Goal: Information Seeking & Learning: Learn about a topic

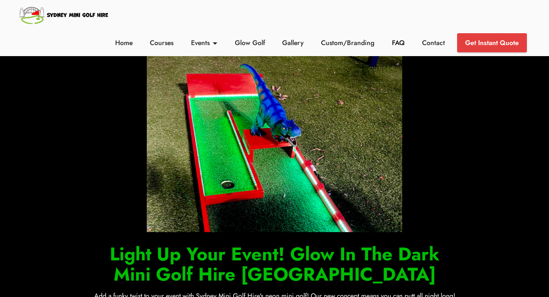
click at [399, 43] on link "FAQ" at bounding box center [398, 43] width 17 height 10
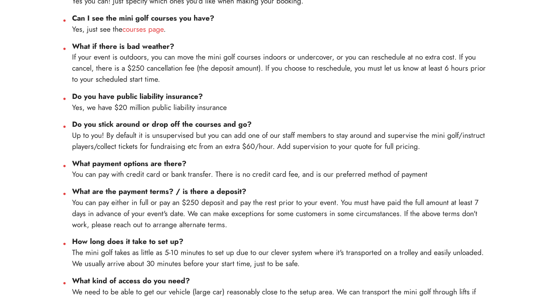
scroll to position [536, 0]
drag, startPoint x: 238, startPoint y: 222, endPoint x: 176, endPoint y: 221, distance: 61.4
click at [176, 221] on li "What are the payment terms? / is there a deposit? You can pay either in full or…" at bounding box center [282, 207] width 420 height 44
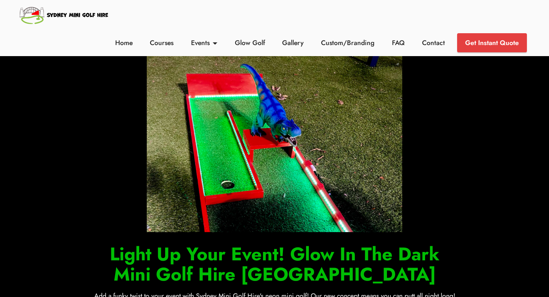
click at [389, 46] on li "FAQ" at bounding box center [398, 42] width 30 height 19
click at [398, 47] on link "FAQ" at bounding box center [398, 43] width 17 height 10
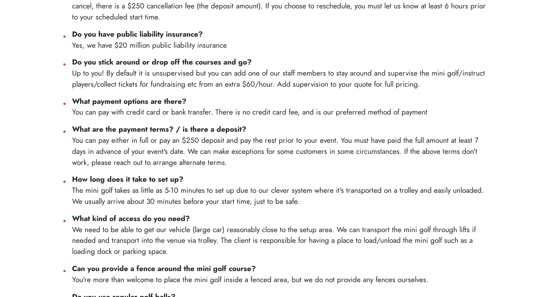
scroll to position [598, 0]
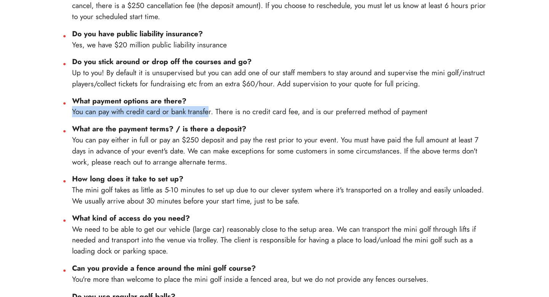
drag, startPoint x: 73, startPoint y: 112, endPoint x: 207, endPoint y: 116, distance: 134.3
click at [207, 116] on li "What payment options are there? You can pay with credit card or bank transfer. …" at bounding box center [282, 106] width 420 height 22
drag, startPoint x: 212, startPoint y: 113, endPoint x: 68, endPoint y: 113, distance: 143.8
click at [72, 113] on li "What payment options are there? You can pay with credit card or bank transfer. …" at bounding box center [282, 106] width 420 height 22
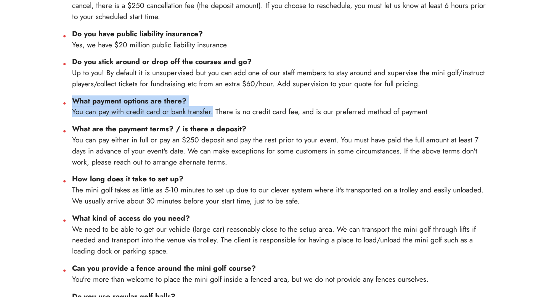
click at [72, 113] on li "What payment options are there? You can pay with credit card or bank transfer. …" at bounding box center [282, 106] width 420 height 22
drag, startPoint x: 73, startPoint y: 113, endPoint x: 210, endPoint y: 114, distance: 137.3
click at [210, 114] on li "What payment options are there? You can pay with credit card or bank transfer. …" at bounding box center [282, 106] width 420 height 22
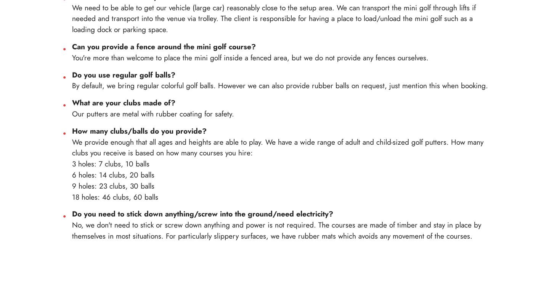
scroll to position [818, 0]
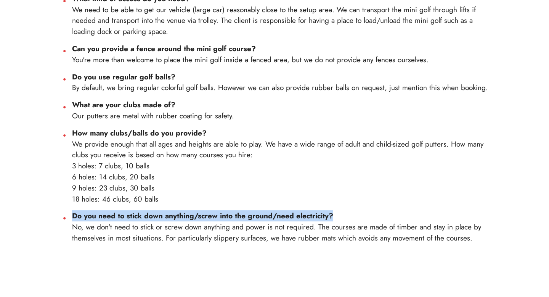
drag, startPoint x: 343, startPoint y: 220, endPoint x: 72, endPoint y: 217, distance: 271.2
click at [72, 217] on li "Do you need to stick down anything/screw into the ground/need electricity? No, …" at bounding box center [282, 226] width 420 height 33
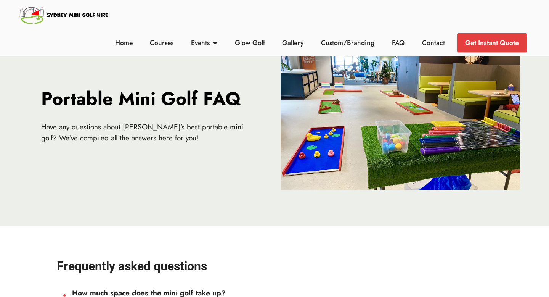
click at [46, 13] on img at bounding box center [64, 15] width 92 height 22
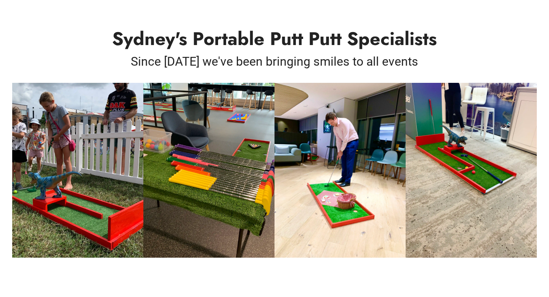
scroll to position [333, 0]
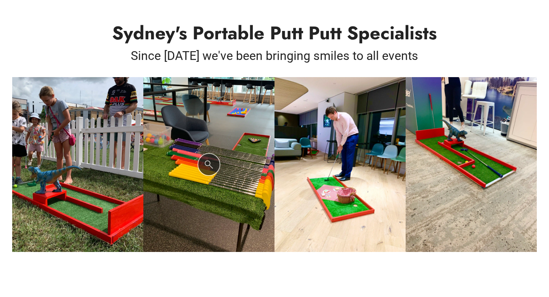
click at [214, 134] on img at bounding box center [208, 164] width 131 height 175
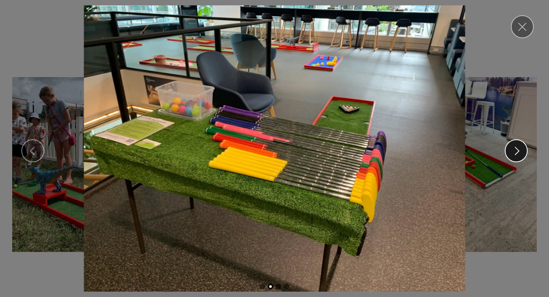
click at [518, 149] on span at bounding box center [517, 150] width 8 height 8
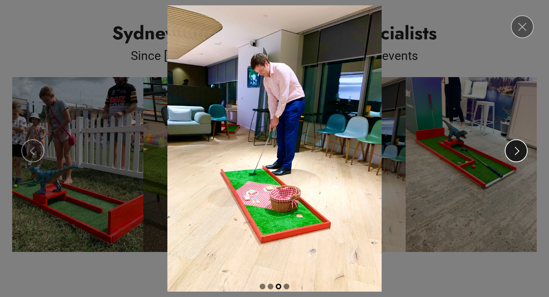
click at [511, 150] on link "Next" at bounding box center [516, 150] width 23 height 23
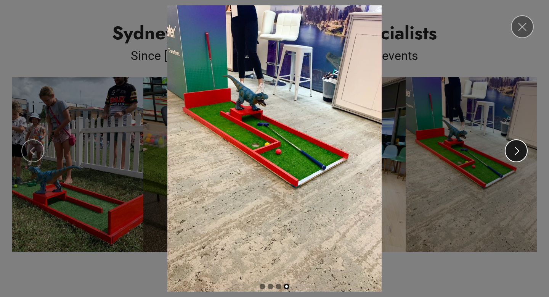
click at [509, 147] on link "Next" at bounding box center [516, 150] width 23 height 23
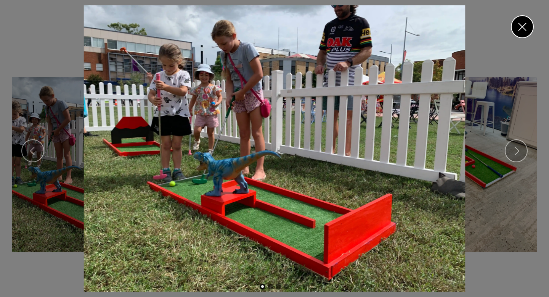
click at [520, 24] on link "Close" at bounding box center [522, 26] width 23 height 23
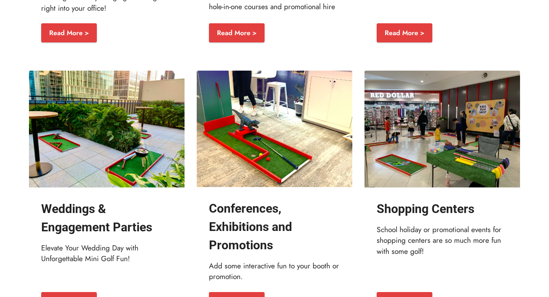
scroll to position [0, 0]
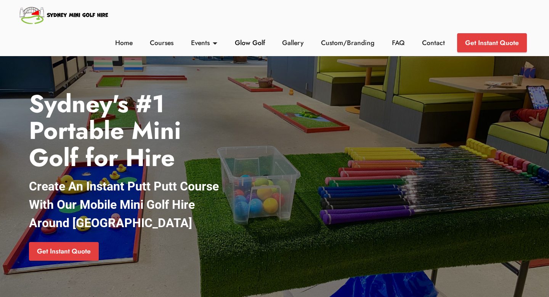
click at [254, 45] on link "Glow Golf" at bounding box center [250, 43] width 34 height 10
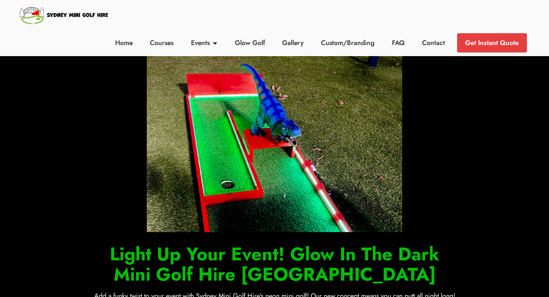
click at [293, 43] on link "Gallery" at bounding box center [293, 43] width 26 height 10
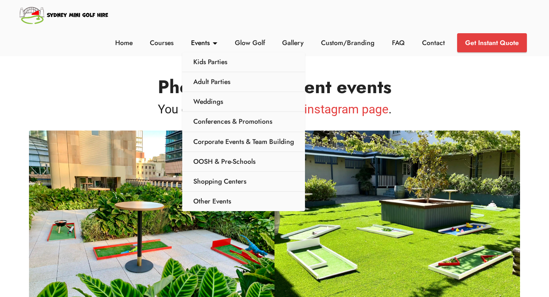
click at [193, 40] on link "Events" at bounding box center [204, 43] width 31 height 10
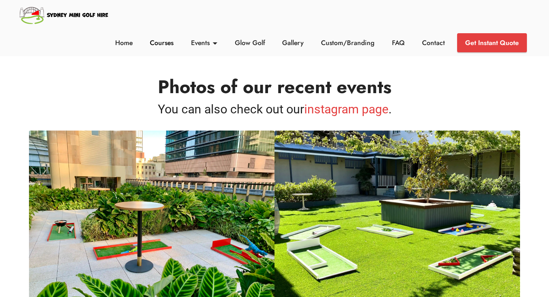
click at [166, 45] on link "Courses" at bounding box center [162, 43] width 28 height 10
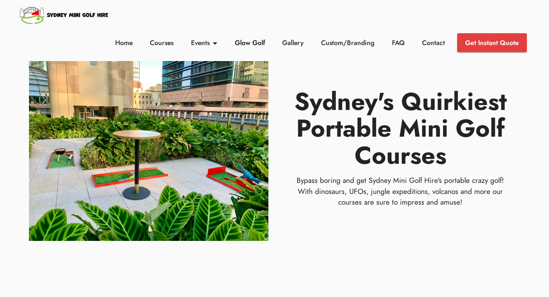
click at [253, 47] on link "Glow Golf" at bounding box center [250, 43] width 34 height 10
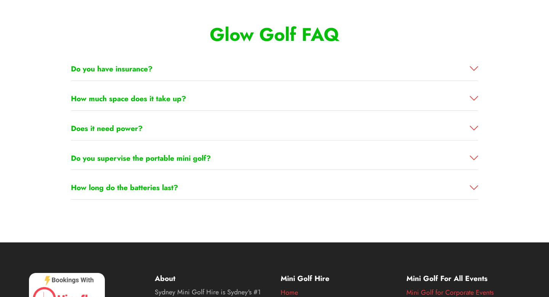
scroll to position [2052, 0]
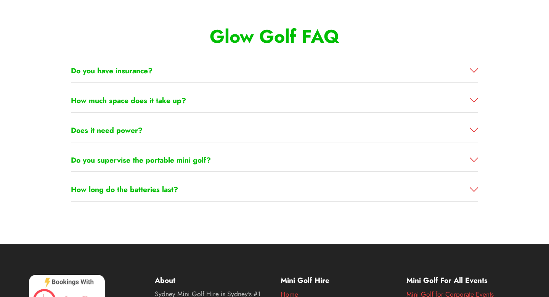
click at [263, 74] on link "Do you have insurance?" at bounding box center [274, 70] width 407 height 11
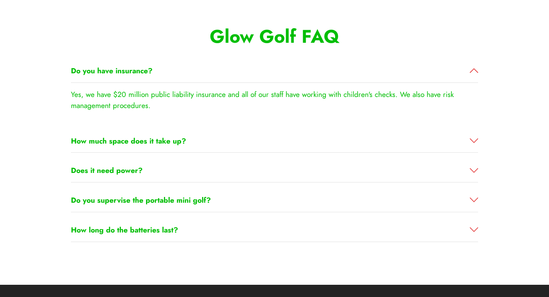
click at [263, 74] on link "Do you have insurance?" at bounding box center [274, 70] width 407 height 11
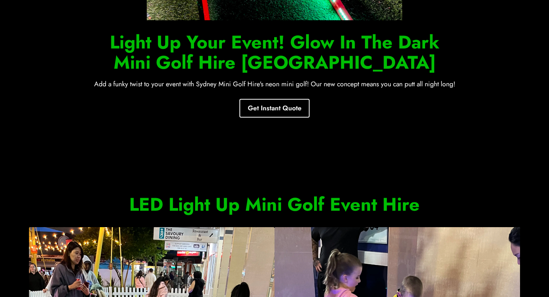
scroll to position [0, 0]
